Goal: Task Accomplishment & Management: Use online tool/utility

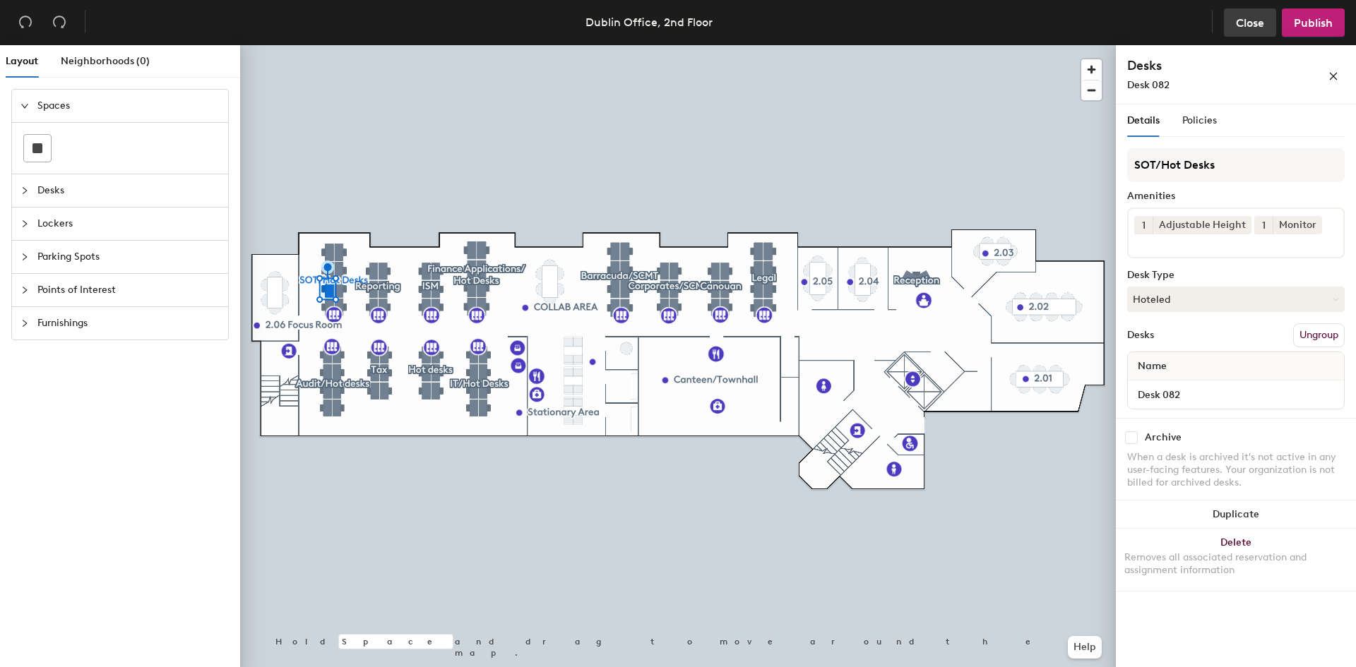
click at [1250, 23] on span "Close" at bounding box center [1250, 22] width 28 height 13
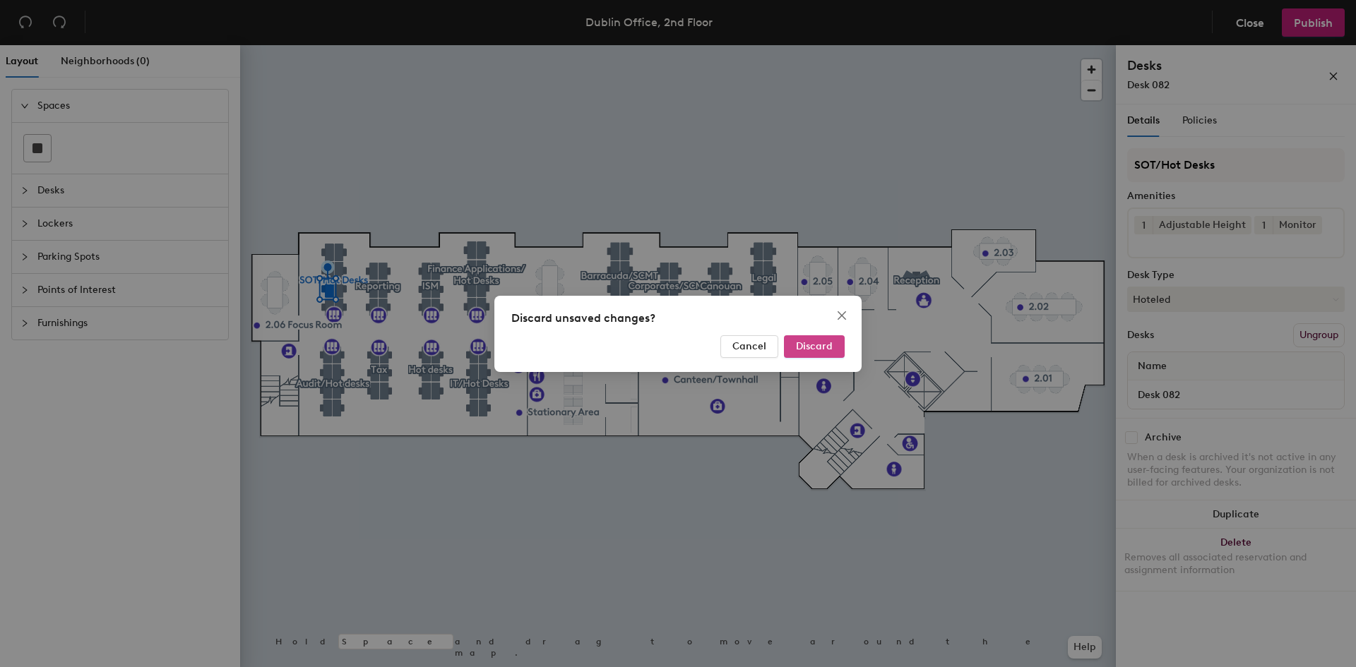
click at [814, 348] on span "Discard" at bounding box center [814, 346] width 37 height 12
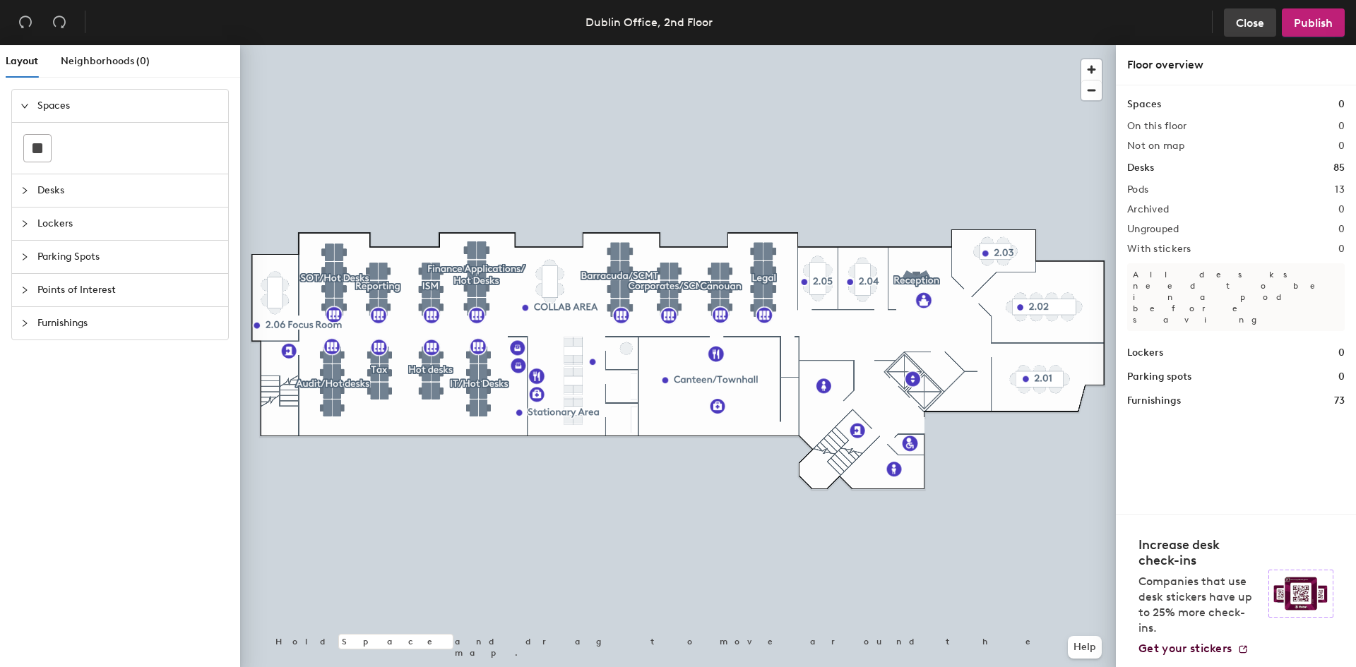
click at [1248, 25] on span "Close" at bounding box center [1250, 22] width 28 height 13
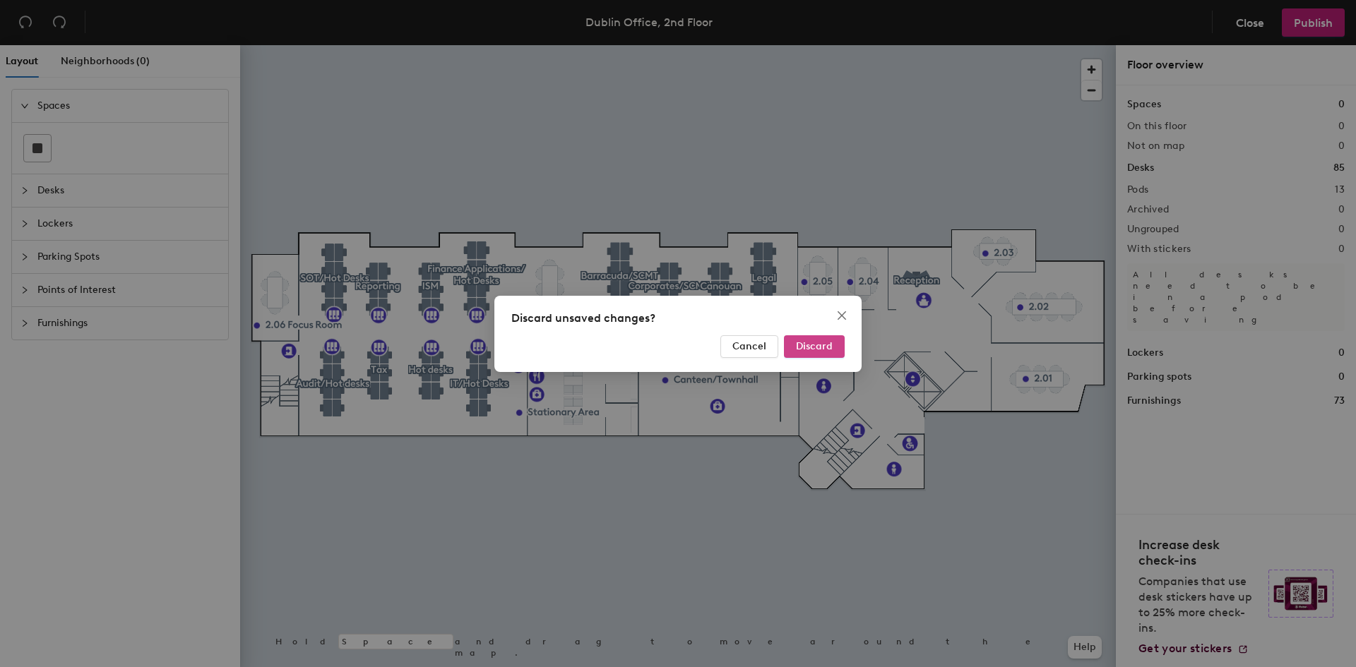
click at [816, 344] on span "Discard" at bounding box center [814, 346] width 37 height 12
